Goal: Task Accomplishment & Management: Manage account settings

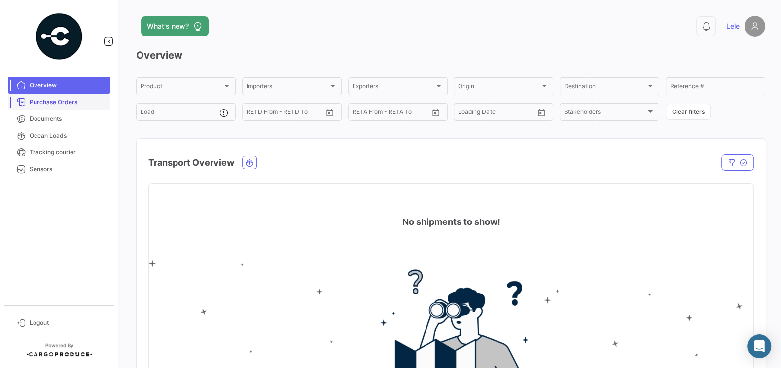
click at [70, 101] on span "Purchase Orders" at bounding box center [68, 102] width 77 height 9
click at [37, 321] on span "Logout" at bounding box center [68, 322] width 77 height 9
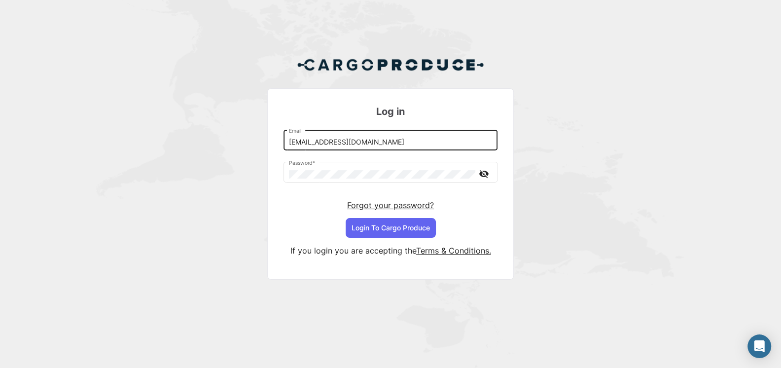
click at [389, 145] on input "[EMAIL_ADDRESS][DOMAIN_NAME]" at bounding box center [391, 142] width 204 height 8
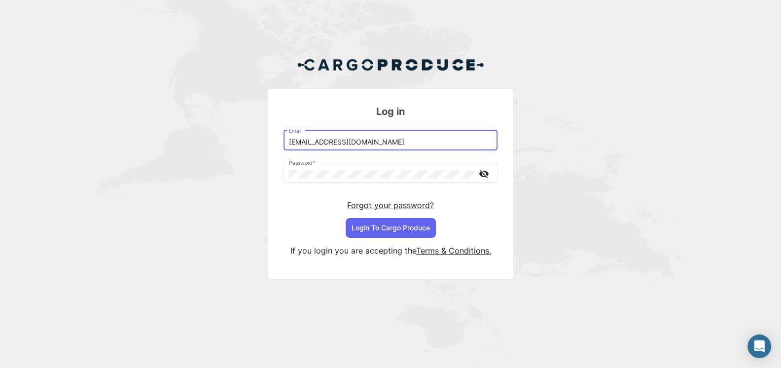
type input "[EMAIL_ADDRESS][DOMAIN_NAME]"
click at [396, 227] on button "Login To Cargo Produce" at bounding box center [391, 228] width 90 height 20
